Goal: Find specific page/section: Find specific page/section

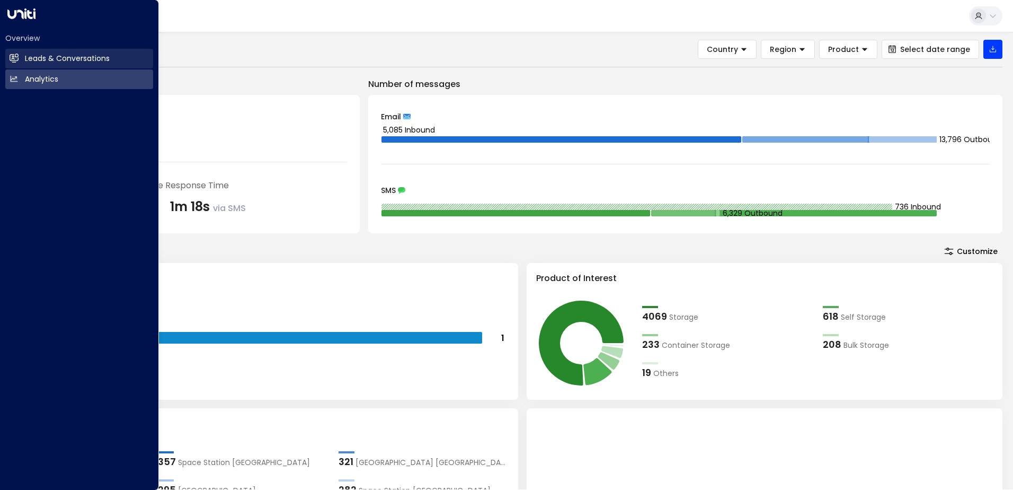
click at [21, 56] on link "Leads & Conversations Leads & Conversations" at bounding box center [79, 59] width 148 height 20
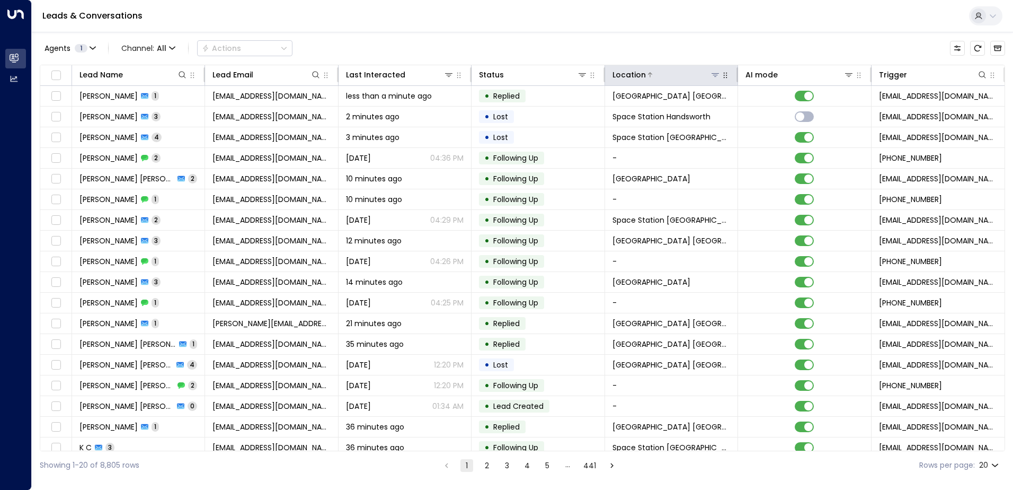
click at [712, 74] on icon at bounding box center [715, 74] width 8 height 8
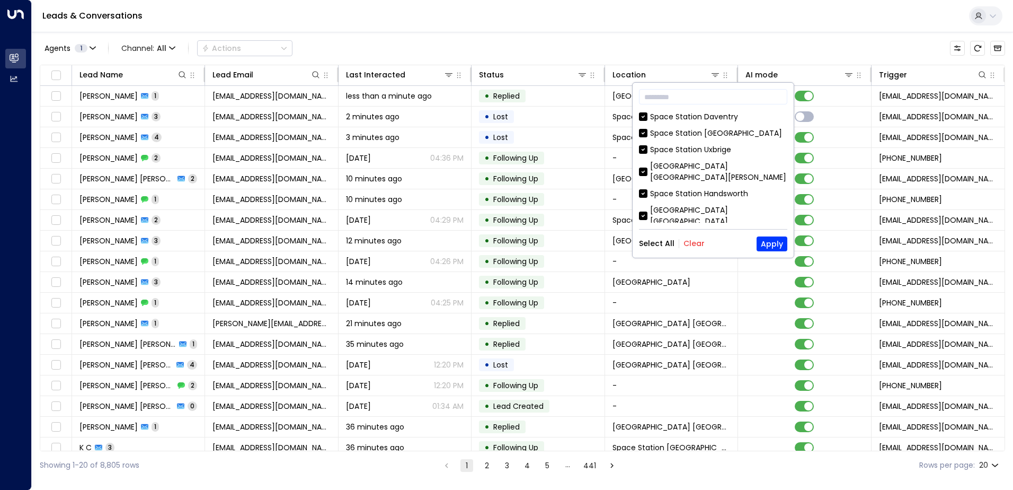
click at [692, 247] on button "Clear" at bounding box center [694, 243] width 21 height 8
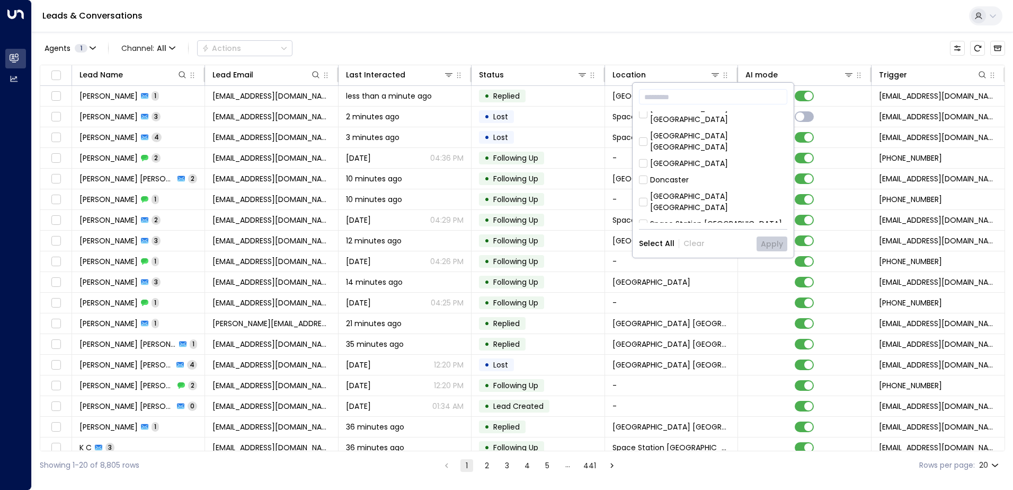
scroll to position [301, 0]
click at [787, 204] on div "​ Space Station [GEOGRAPHIC_DATA] [GEOGRAPHIC_DATA] [GEOGRAPHIC_DATA] [GEOGRAPH…" at bounding box center [713, 170] width 161 height 175
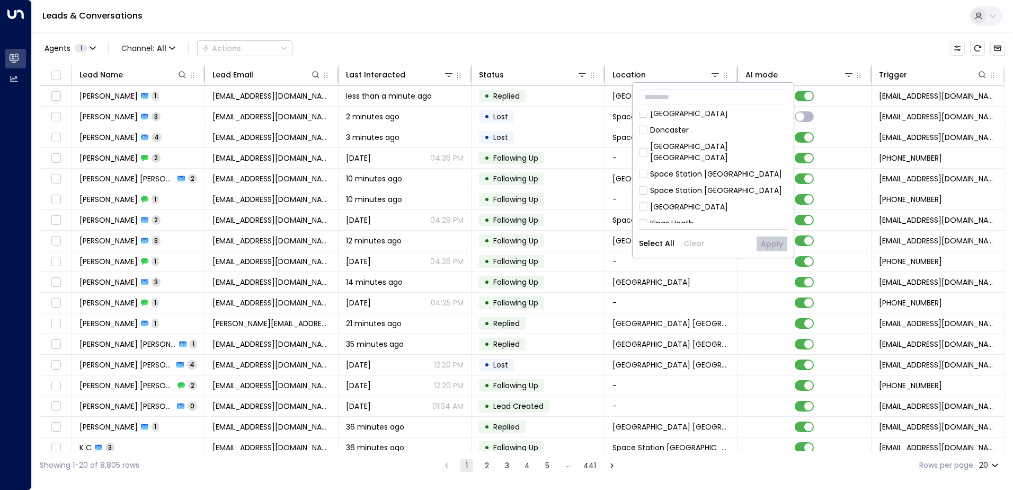
click at [721, 262] on div "Space Station [GEOGRAPHIC_DATA]" at bounding box center [716, 267] width 132 height 11
click at [765, 242] on button "Apply" at bounding box center [772, 243] width 31 height 15
